Goal: Information Seeking & Learning: Learn about a topic

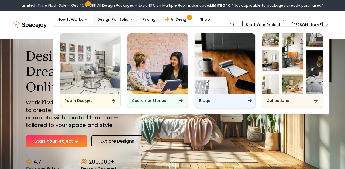
click at [209, 99] on h6 "Blogs" at bounding box center [204, 100] width 11 height 5
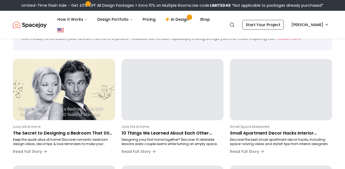
scroll to position [42, 0]
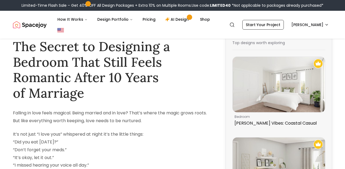
scroll to position [73, 0]
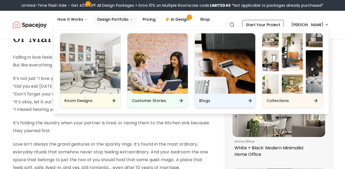
click at [214, 102] on div "Blogs" at bounding box center [225, 101] width 60 height 14
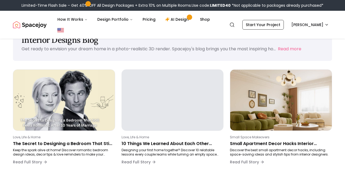
scroll to position [26, 0]
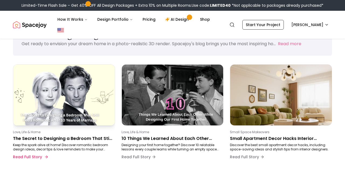
click at [75, 139] on p "The Secret to Designing a Bedroom That Still Feels Romantic After 10 Years of M…" at bounding box center [63, 139] width 100 height 6
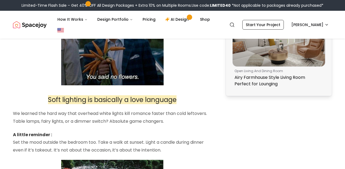
scroll to position [493, 0]
